Goal: Find specific page/section: Find specific page/section

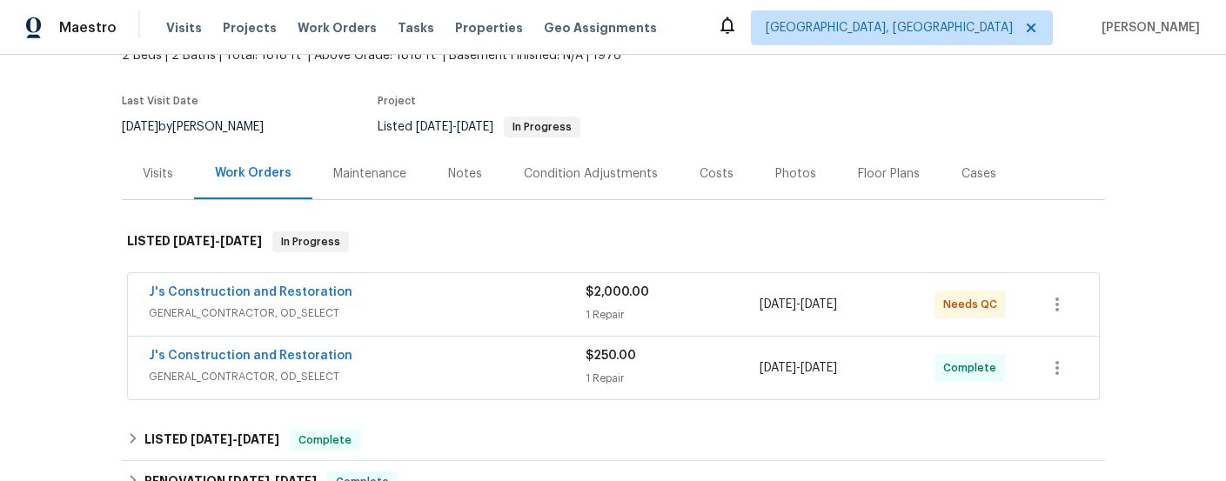
scroll to position [165, 0]
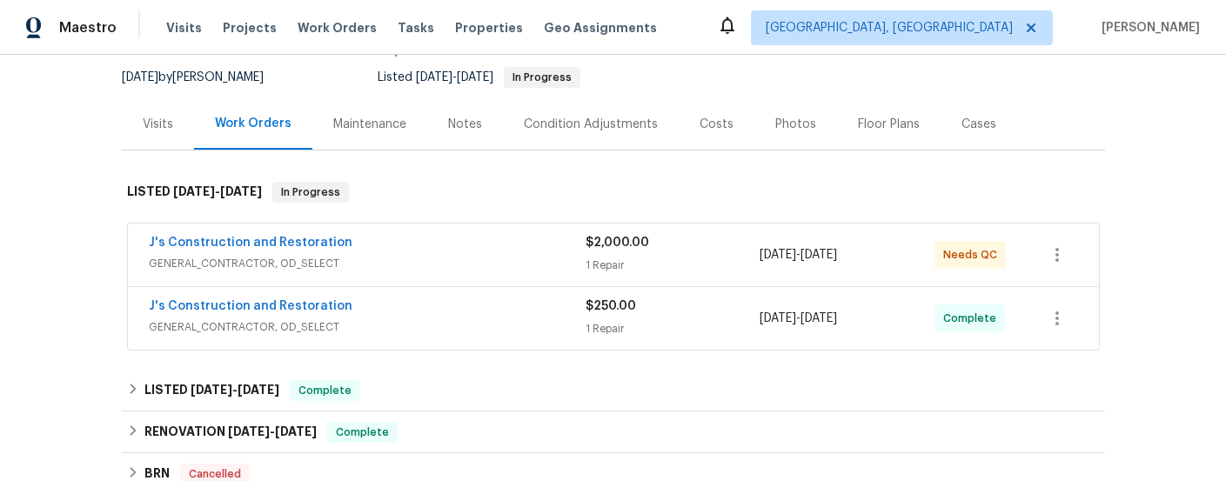
click at [426, 257] on span "GENERAL_CONTRACTOR, OD_SELECT" at bounding box center [367, 263] width 437 height 17
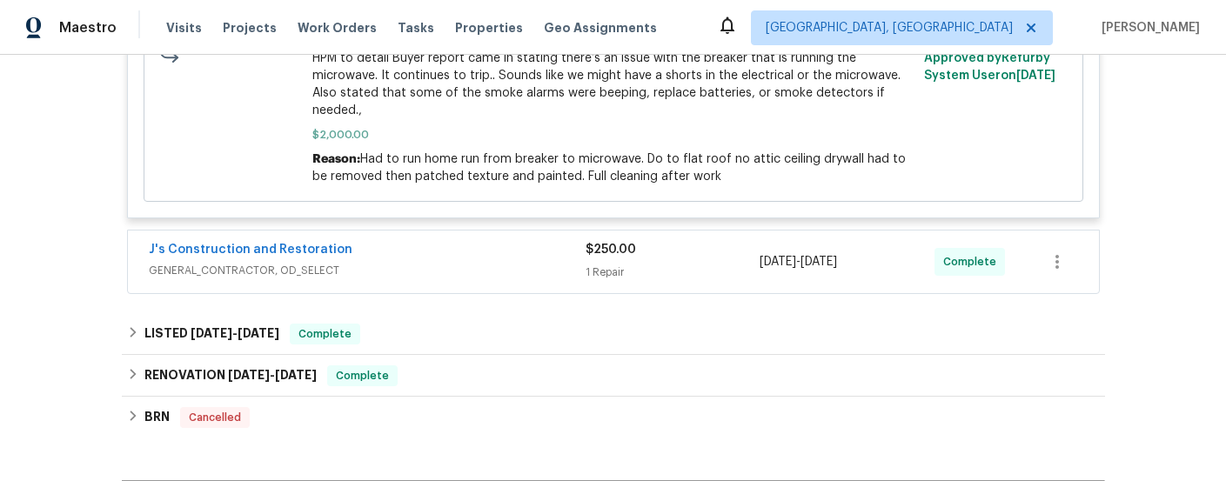
scroll to position [599, 0]
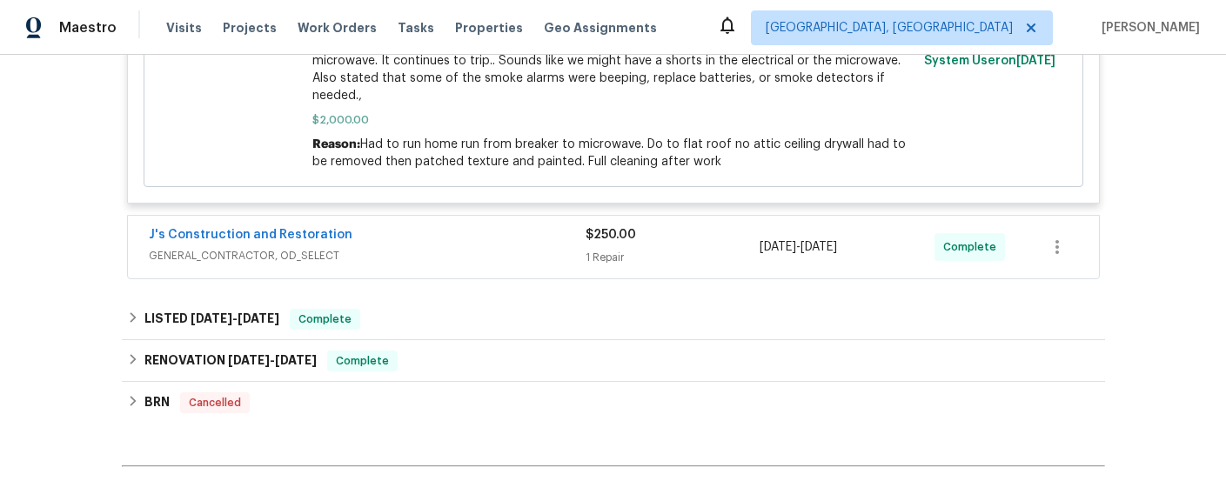
click at [426, 257] on span "GENERAL_CONTRACTOR, OD_SELECT" at bounding box center [367, 255] width 437 height 17
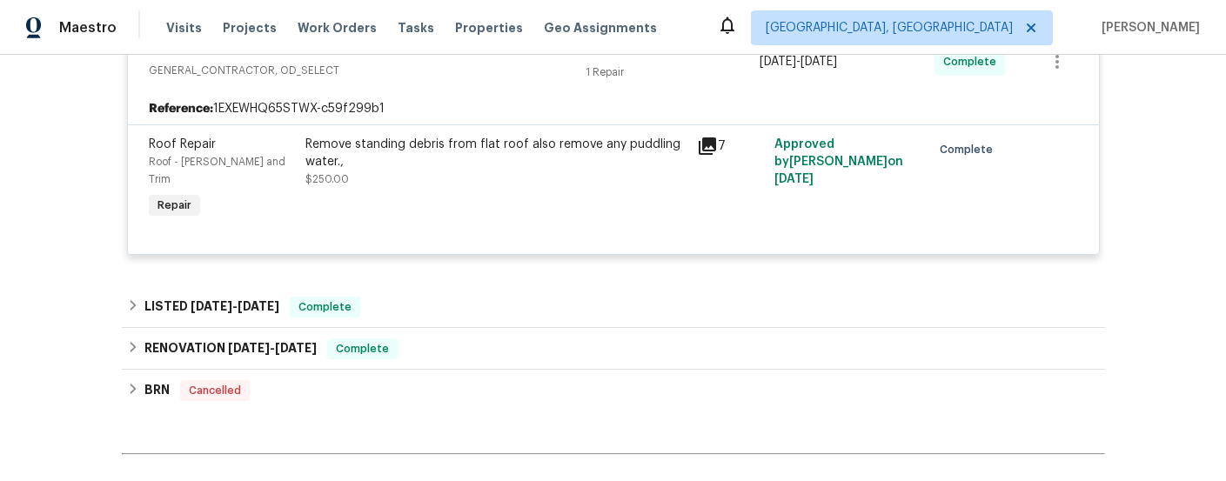
scroll to position [817, 0]
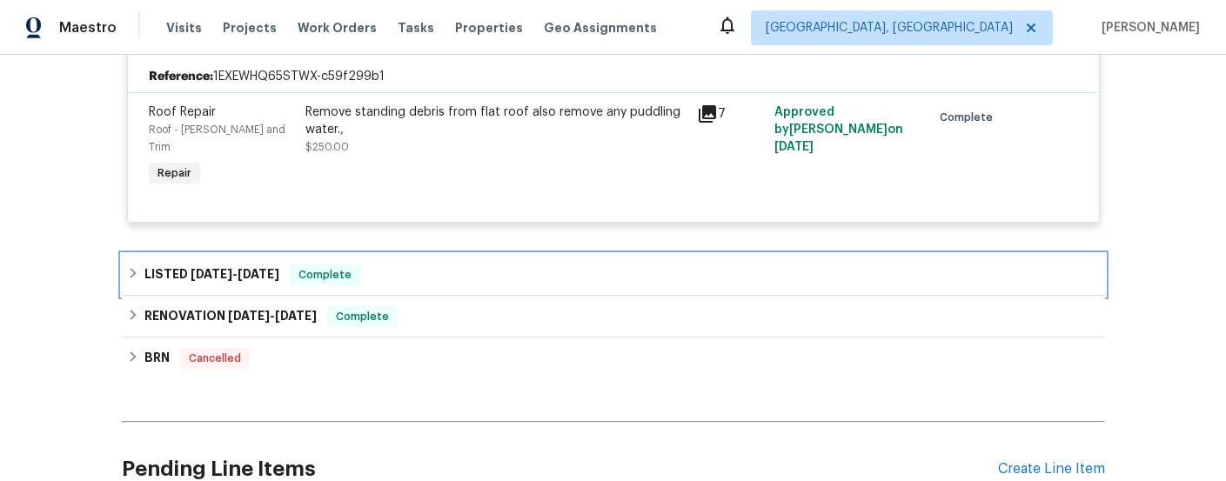
click at [216, 268] on span "[DATE]" at bounding box center [212, 274] width 42 height 12
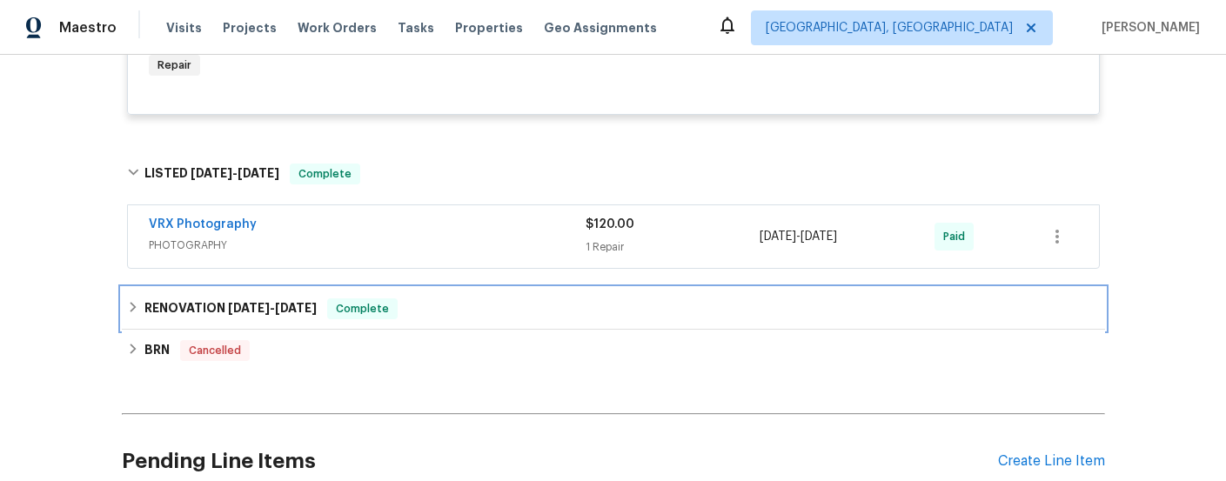
click at [223, 299] on h6 "RENOVATION [DATE] - [DATE]" at bounding box center [230, 309] width 172 height 21
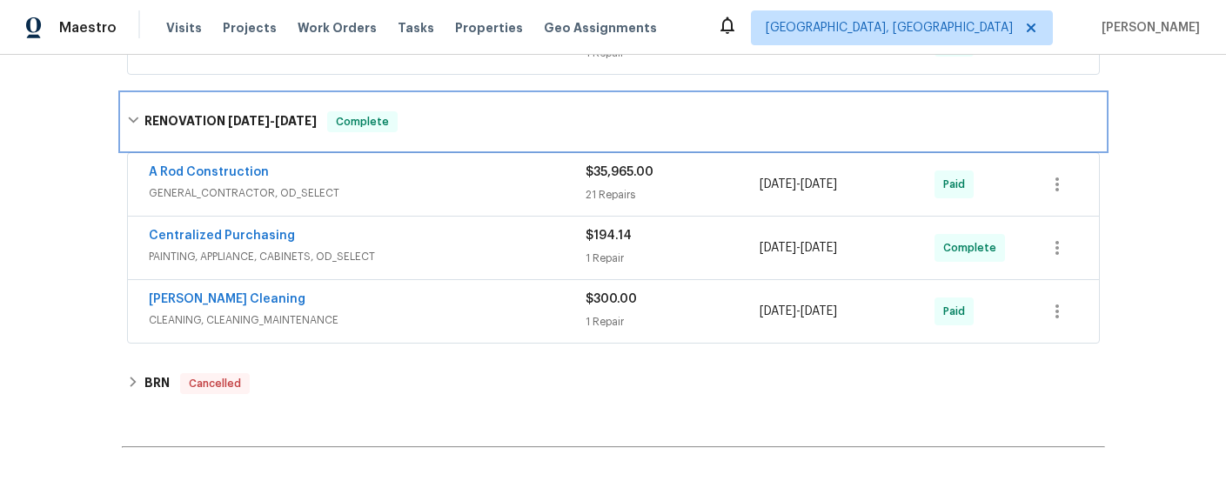
scroll to position [1129, 0]
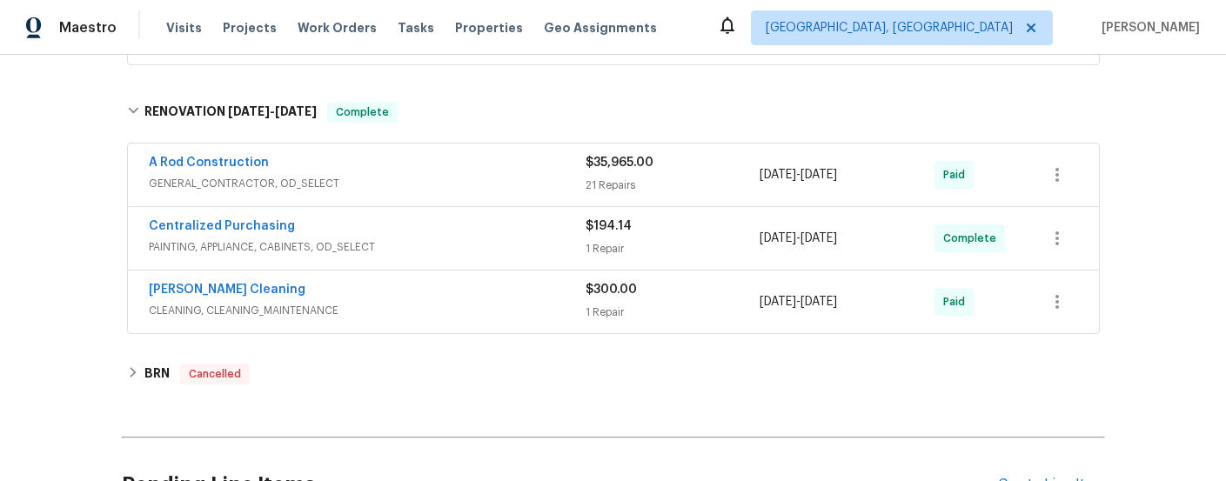
click at [382, 154] on div "A Rod Construction" at bounding box center [367, 164] width 437 height 21
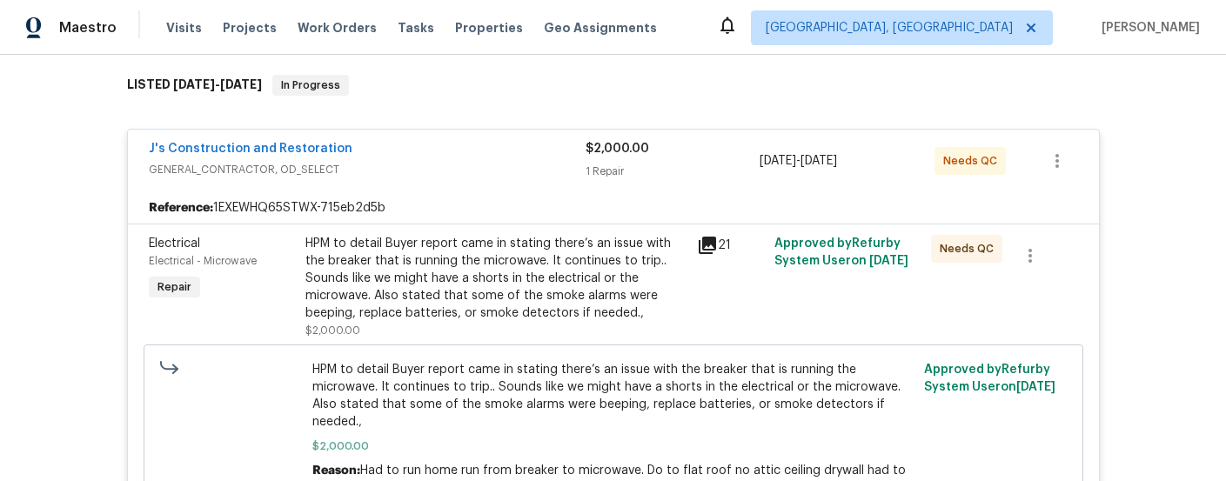
scroll to position [273, 0]
click at [283, 145] on link "J's Construction and Restoration" at bounding box center [251, 148] width 204 height 12
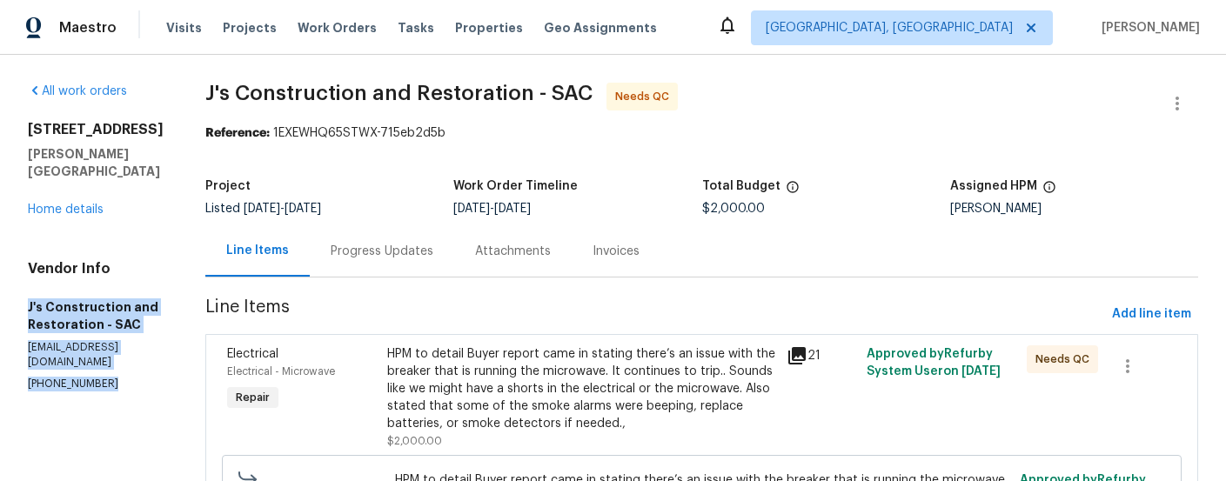
drag, startPoint x: 25, startPoint y: 286, endPoint x: 106, endPoint y: 352, distance: 104.5
click at [107, 353] on div "All work orders [STREET_ADDRESS] Home details Vendor Info J's Construction and …" at bounding box center [613, 363] width 1226 height 617
copy div "J's Construction and Restoration - SAC [EMAIL_ADDRESS][DOMAIN_NAME] [PHONE_NUMB…"
click at [56, 204] on link "Home details" at bounding box center [66, 210] width 76 height 12
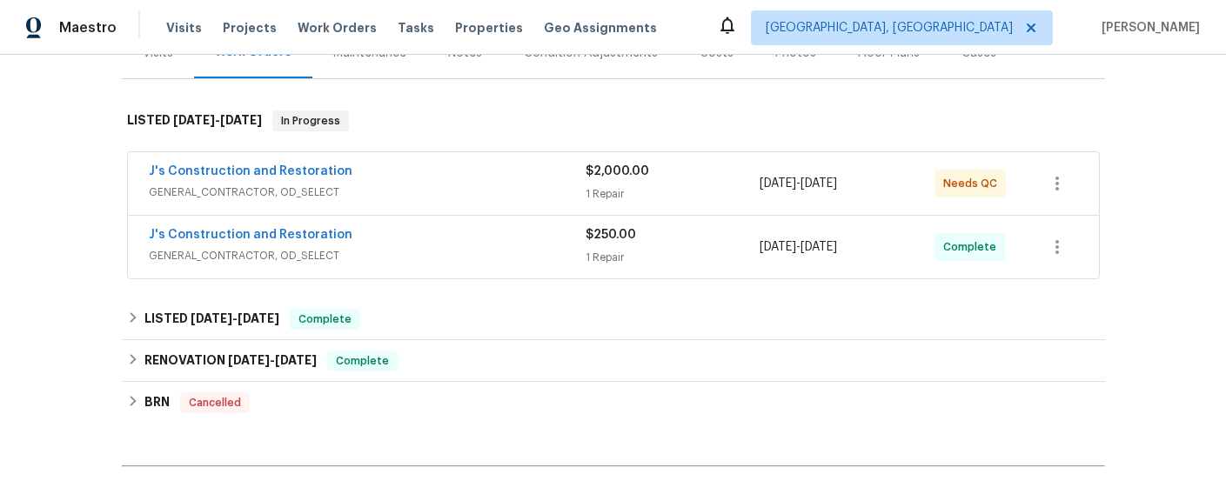
scroll to position [238, 0]
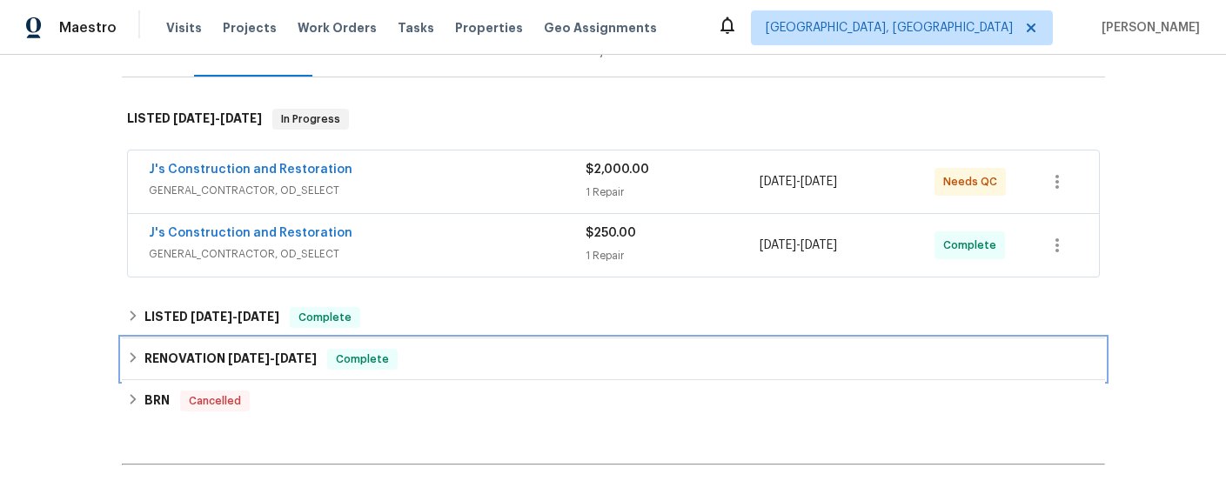
click at [290, 370] on div "RENOVATION [DATE] - [DATE] Complete" at bounding box center [613, 360] width 983 height 42
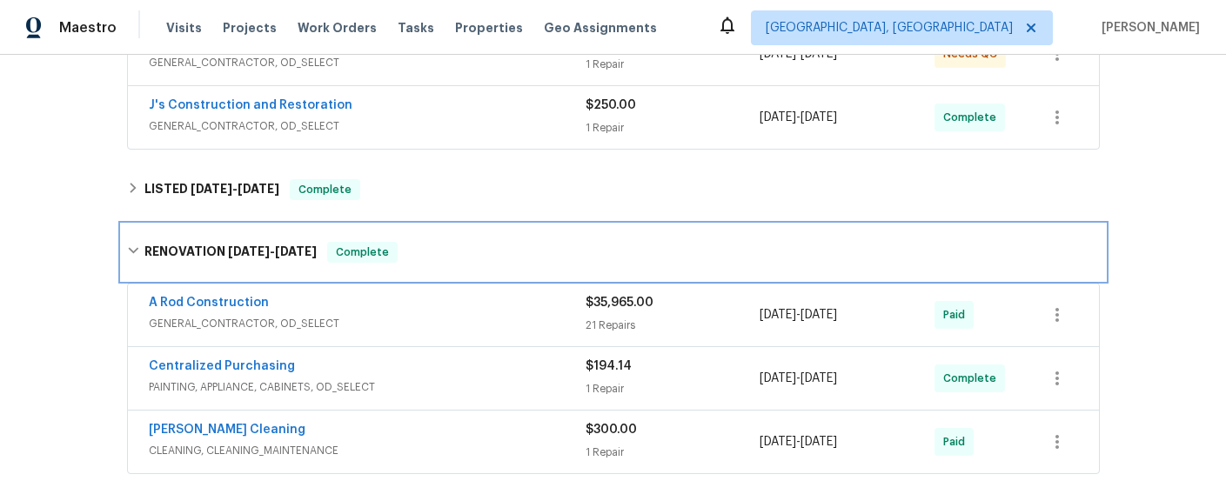
scroll to position [427, 0]
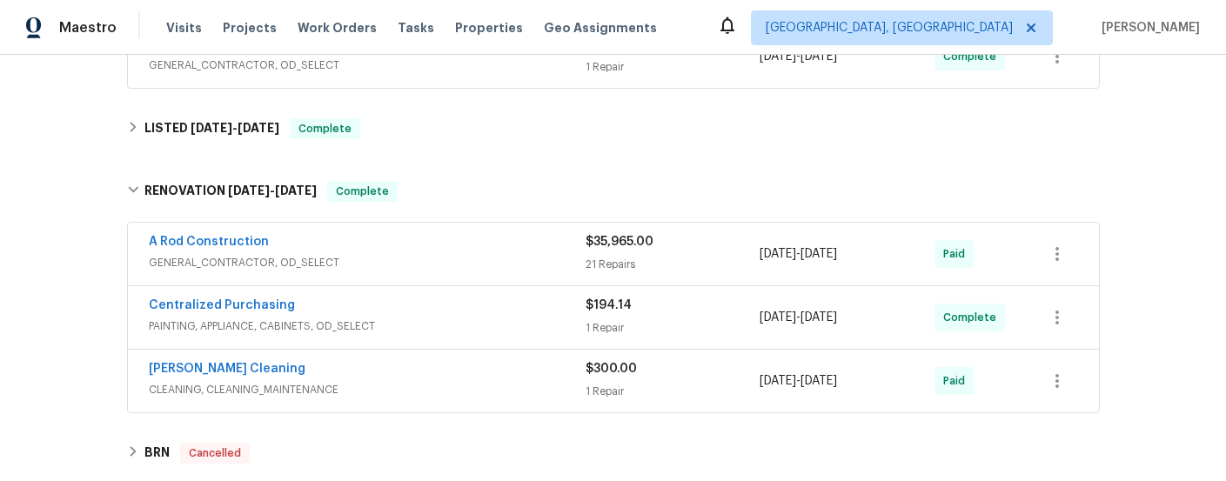
click at [412, 320] on span "PAINTING, APPLIANCE, CABINETS, OD_SELECT" at bounding box center [367, 326] width 437 height 17
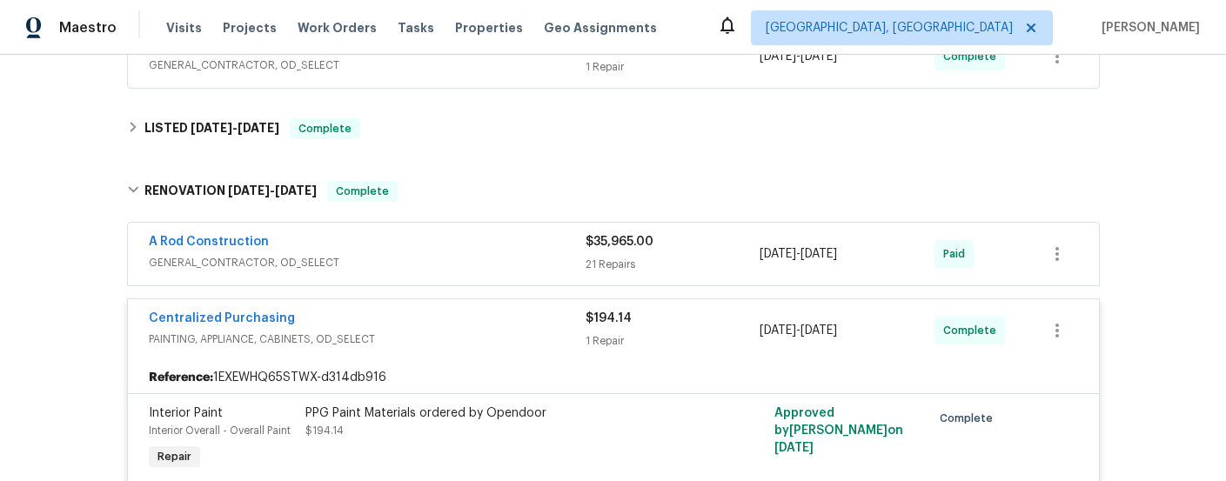
click at [403, 252] on div "A Rod Construction" at bounding box center [367, 243] width 437 height 21
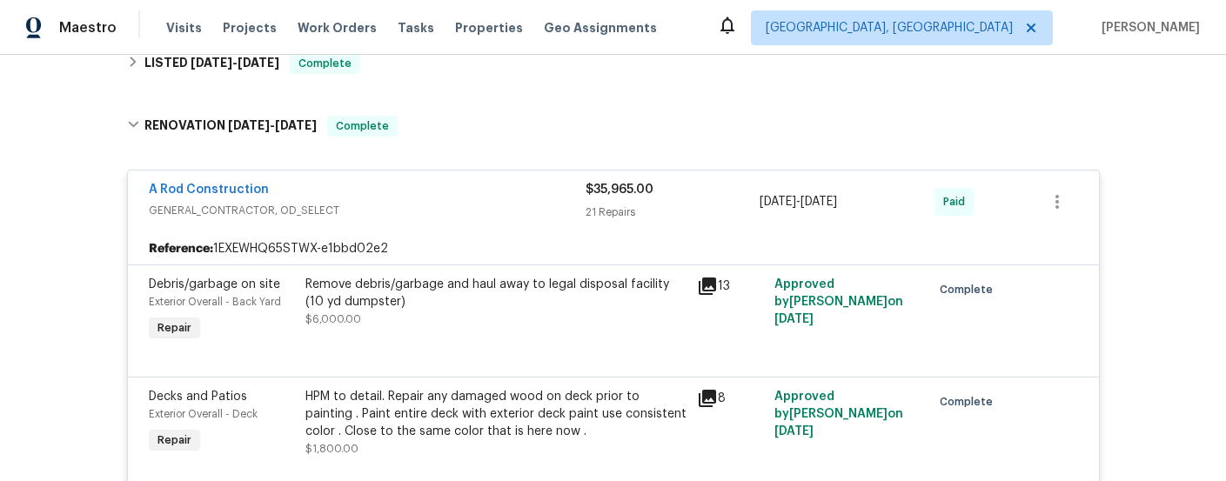
scroll to position [490, 0]
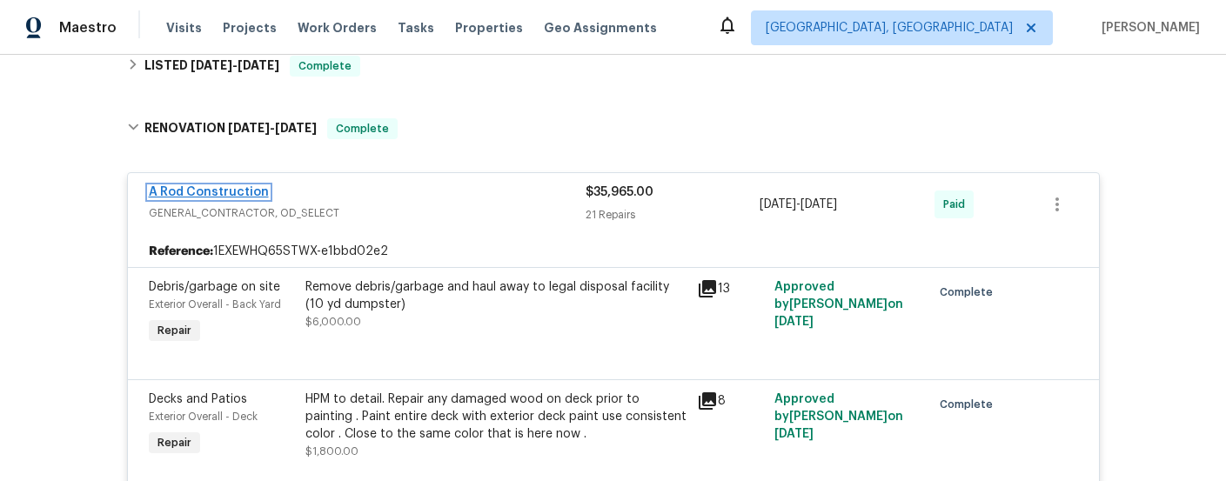
click at [221, 191] on link "A Rod Construction" at bounding box center [209, 192] width 120 height 12
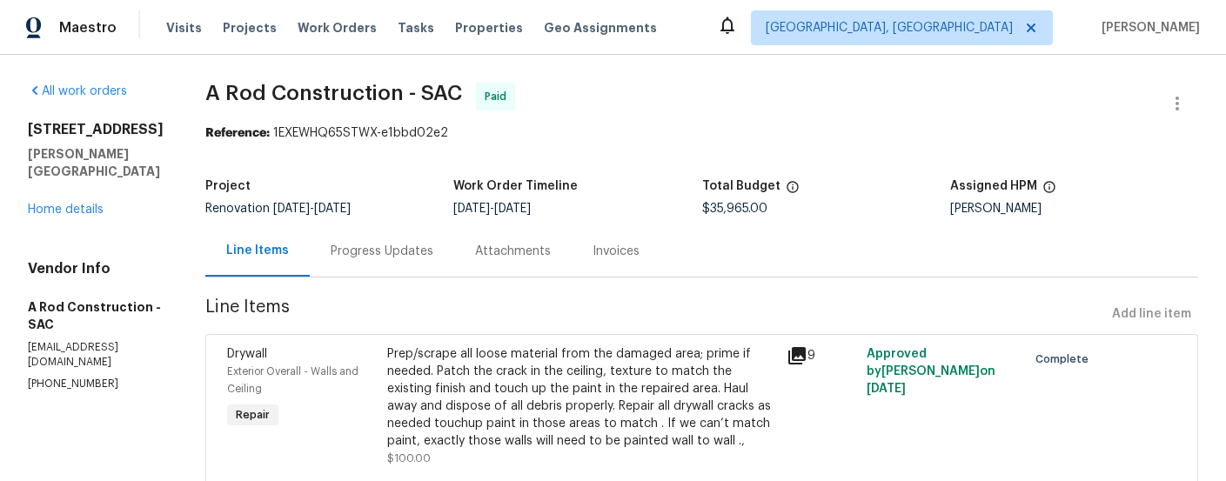
click at [629, 258] on div "Invoices" at bounding box center [616, 251] width 47 height 17
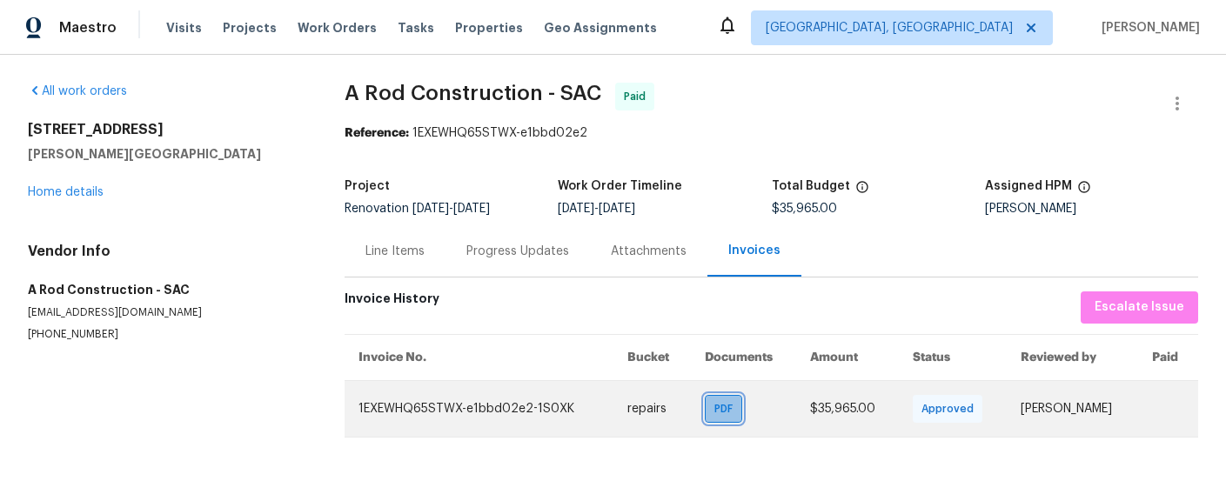
click at [714, 406] on span "PDF" at bounding box center [726, 408] width 25 height 17
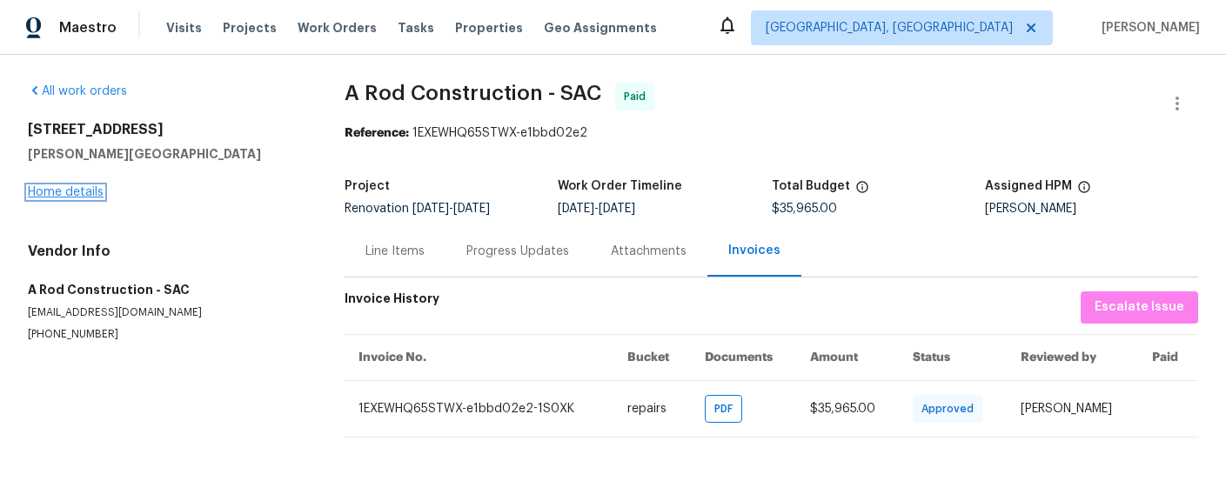
click at [84, 191] on link "Home details" at bounding box center [66, 192] width 76 height 12
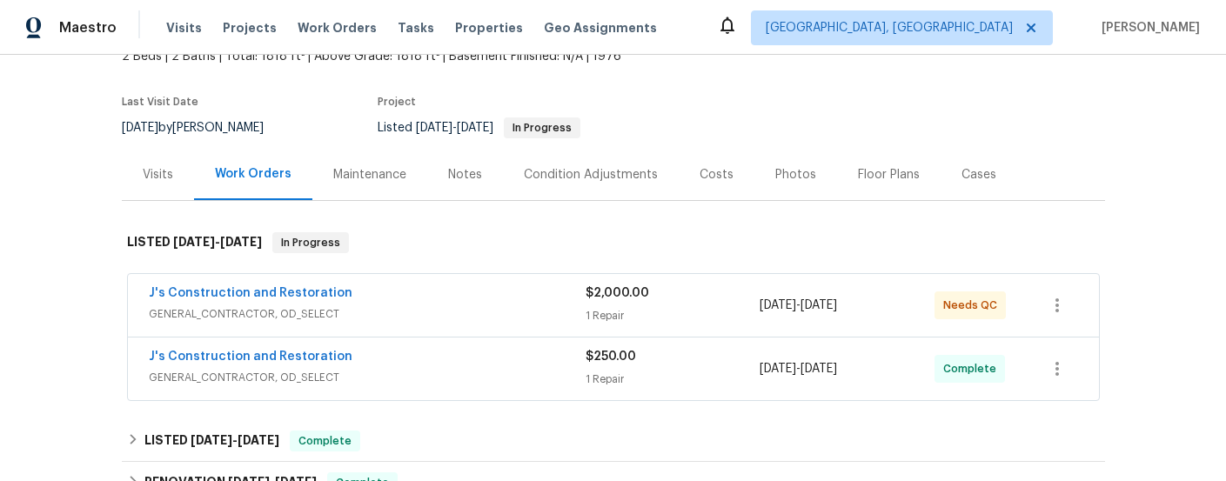
scroll to position [119, 0]
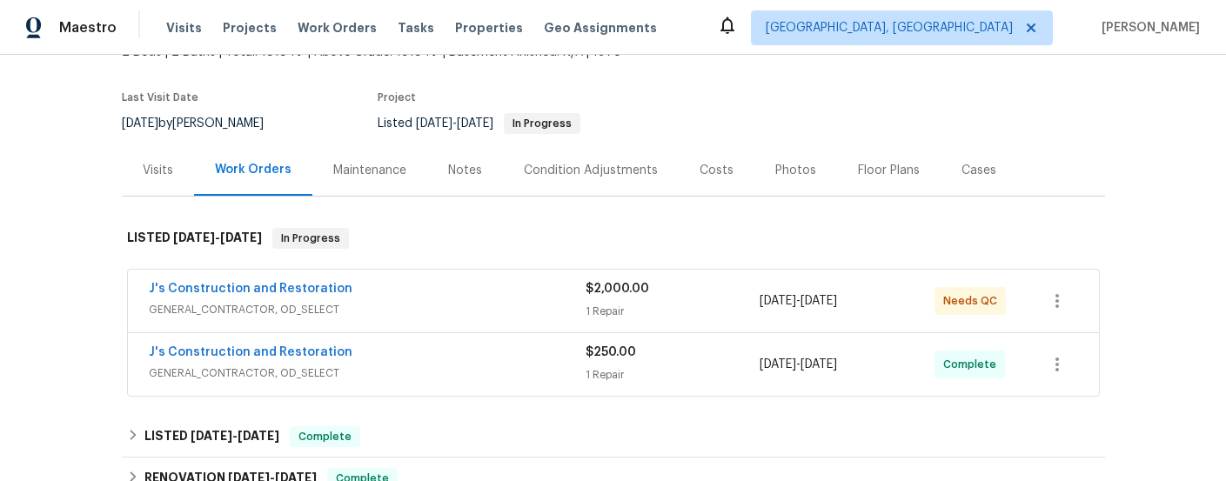
click at [375, 303] on span "GENERAL_CONTRACTOR, OD_SELECT" at bounding box center [367, 309] width 437 height 17
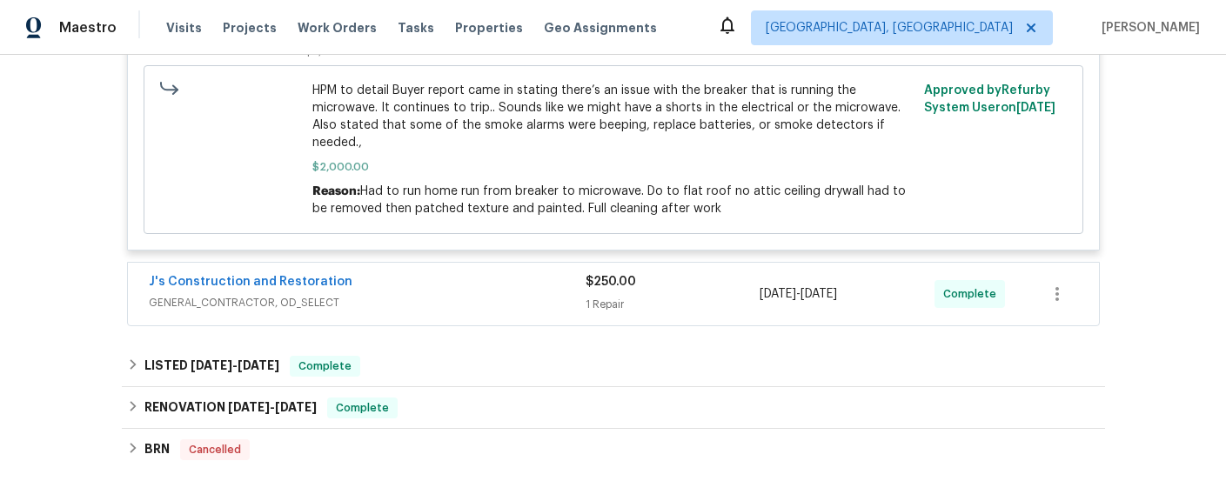
scroll to position [580, 0]
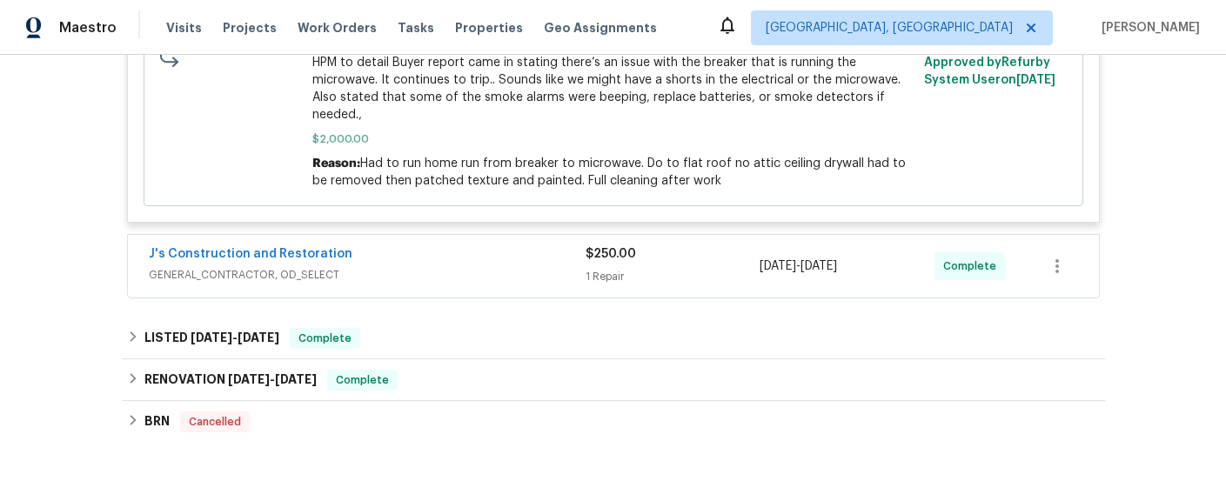
click at [399, 266] on span "GENERAL_CONTRACTOR, OD_SELECT" at bounding box center [367, 274] width 437 height 17
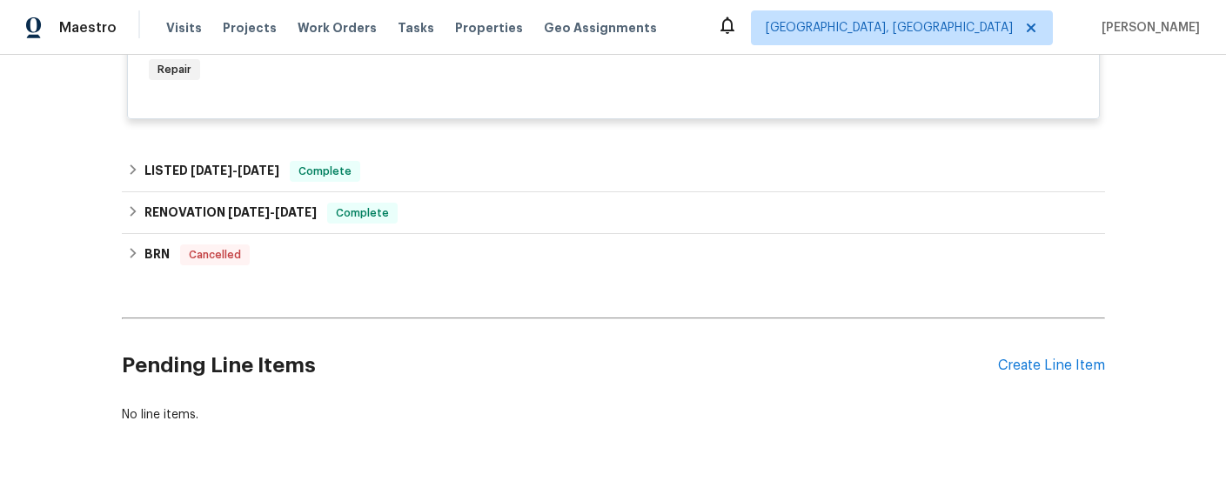
scroll to position [932, 0]
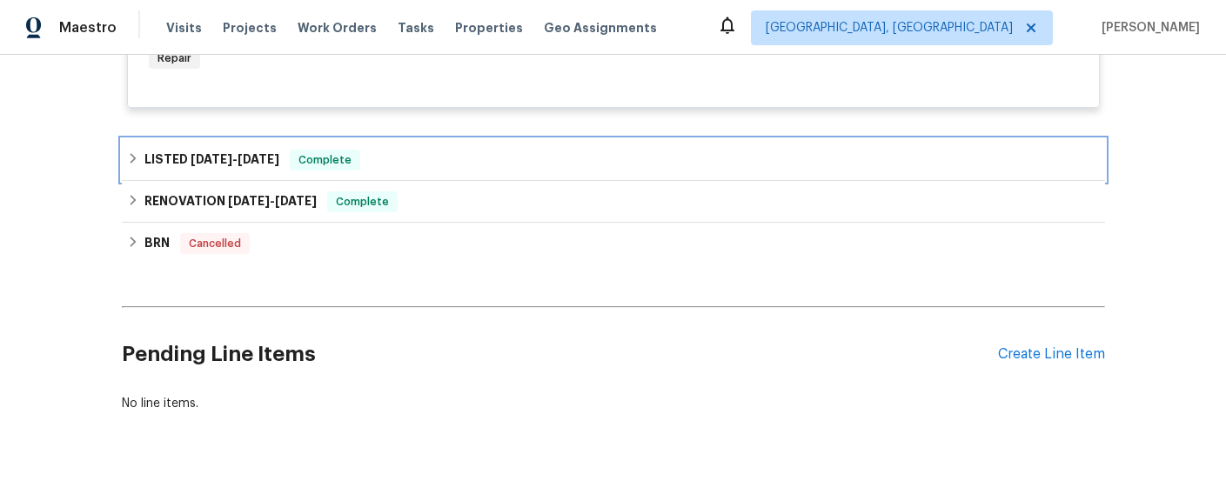
click at [232, 153] on span "[DATE]" at bounding box center [212, 159] width 42 height 12
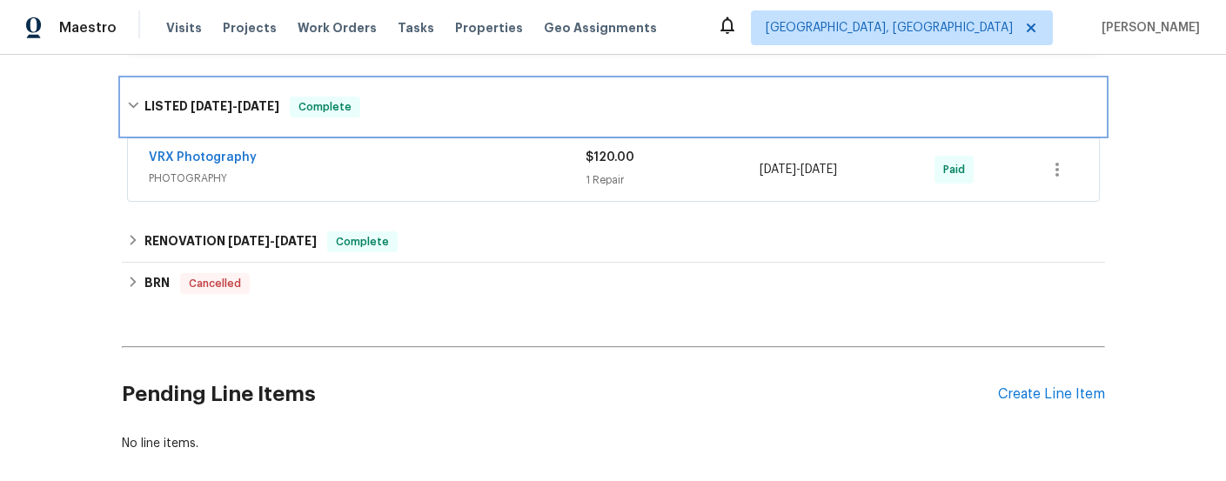
scroll to position [1031, 0]
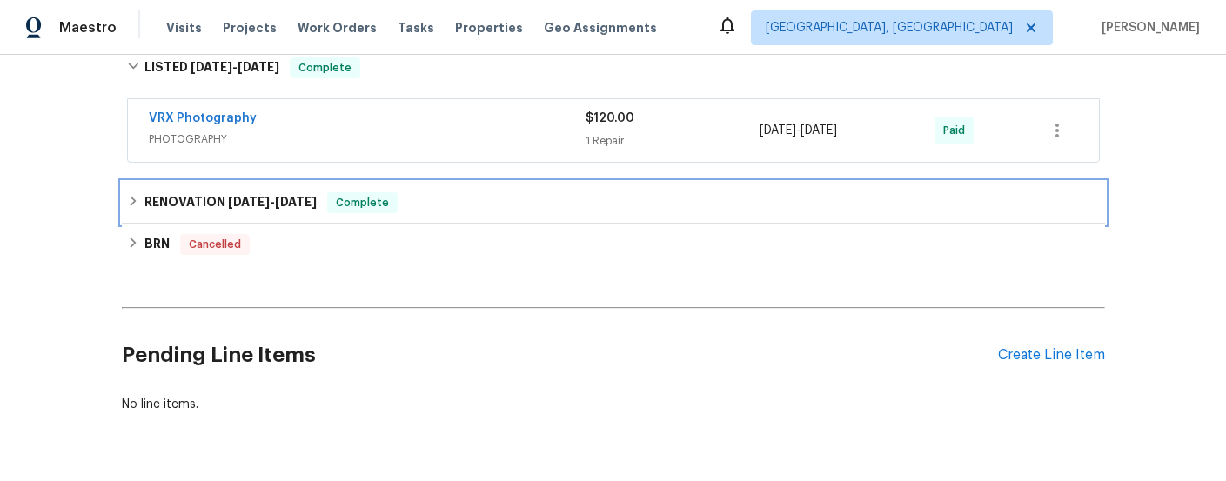
click at [305, 196] on span "[DATE]" at bounding box center [296, 202] width 42 height 12
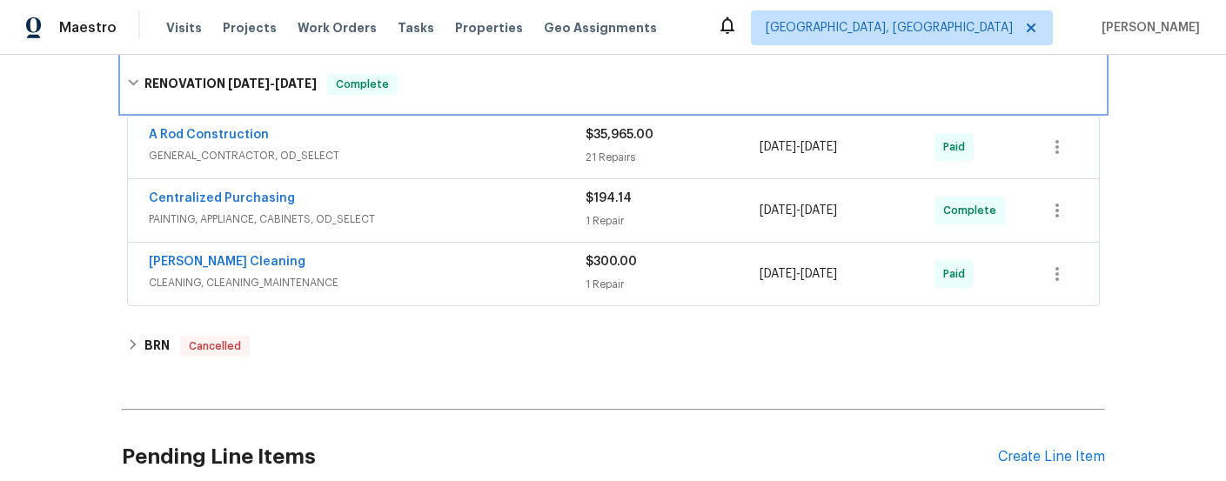
scroll to position [1159, 0]
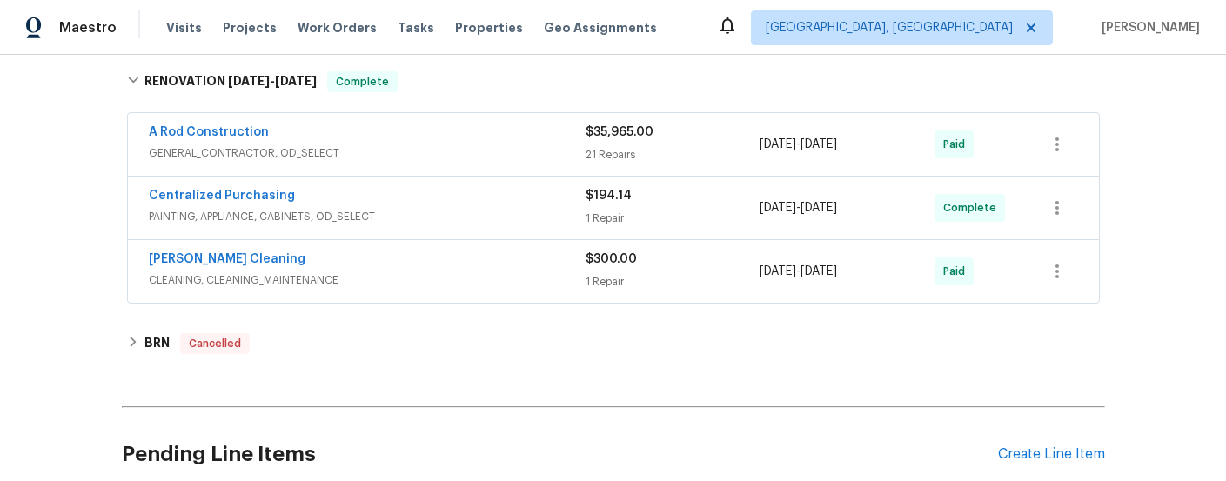
click at [416, 272] on span "CLEANING, CLEANING_MAINTENANCE" at bounding box center [367, 280] width 437 height 17
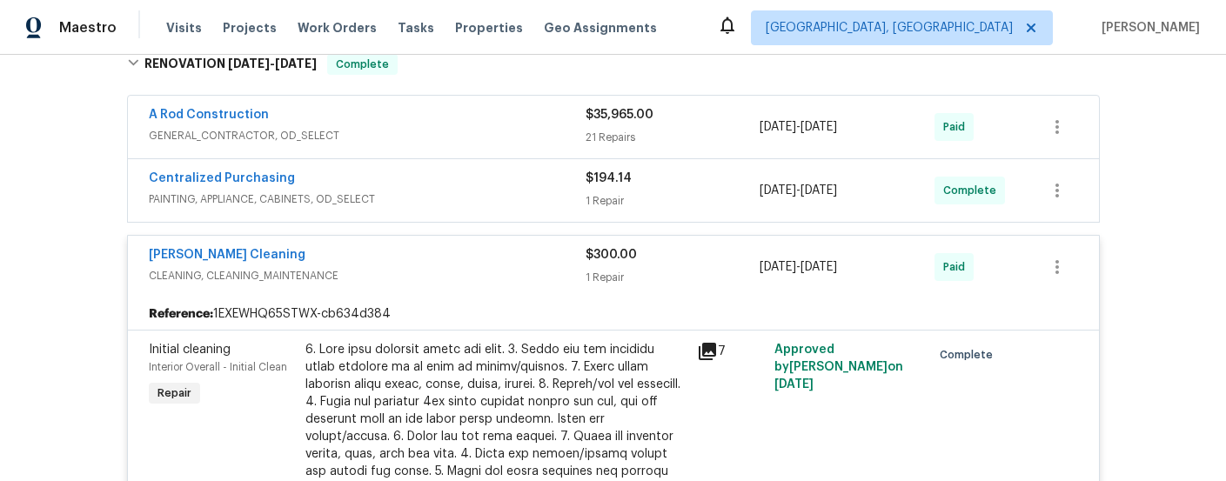
scroll to position [1172, 0]
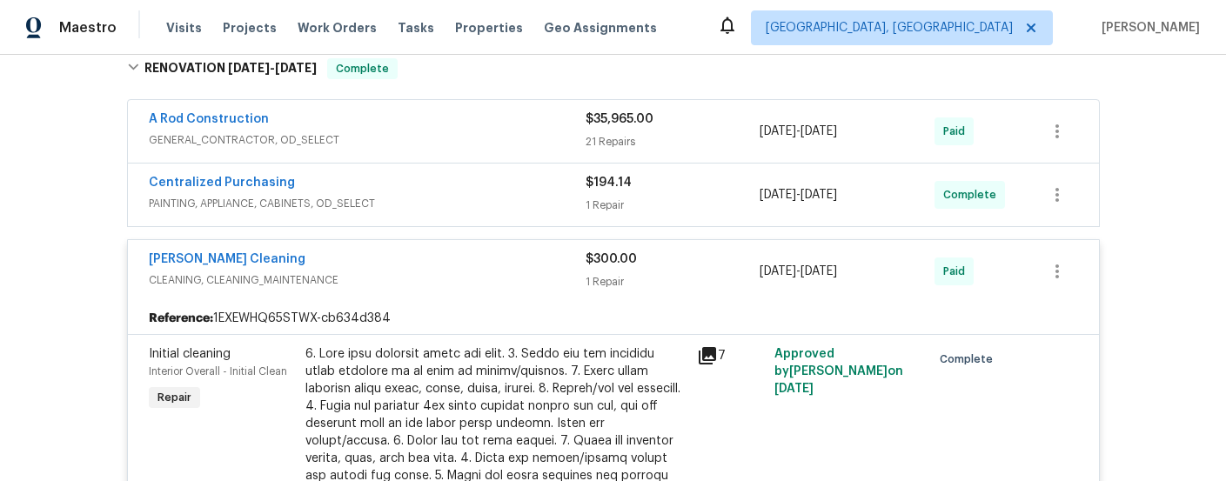
click at [442, 174] on div "Centralized Purchasing" at bounding box center [367, 184] width 437 height 21
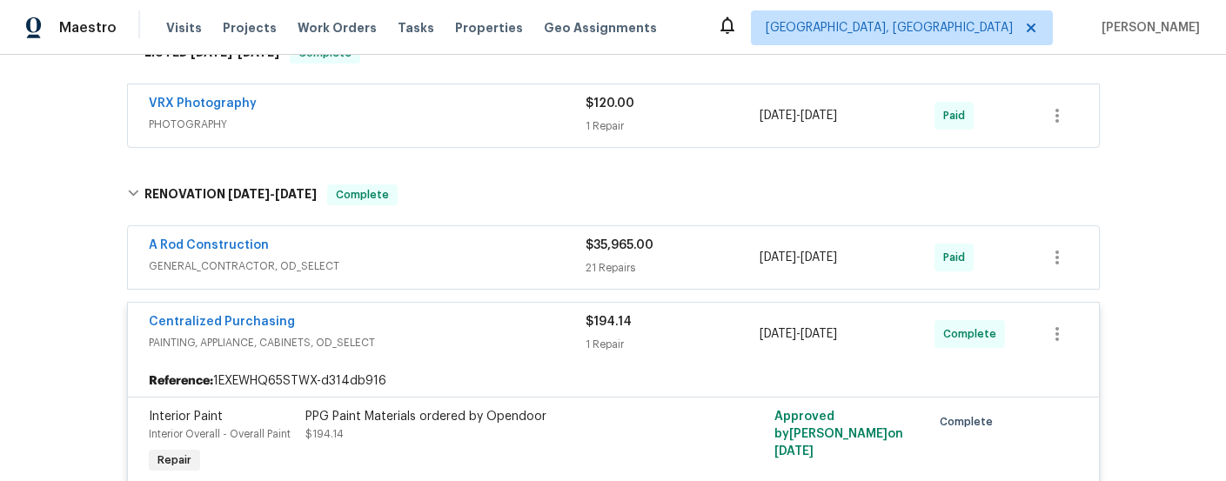
scroll to position [1044, 0]
click at [457, 239] on div "A Rod Construction" at bounding box center [367, 248] width 437 height 21
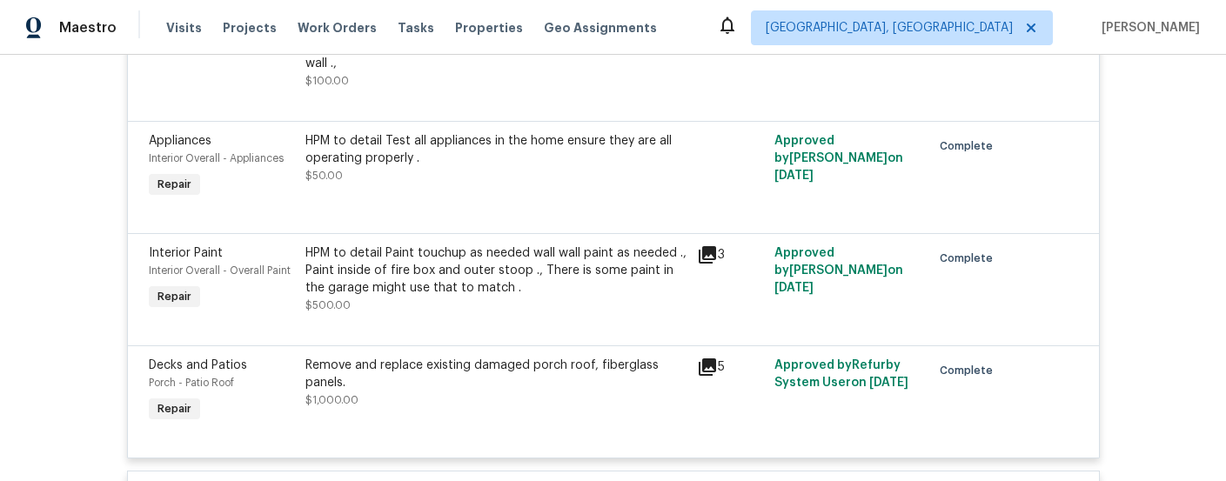
scroll to position [4043, 0]
